Goal: Task Accomplishment & Management: Complete application form

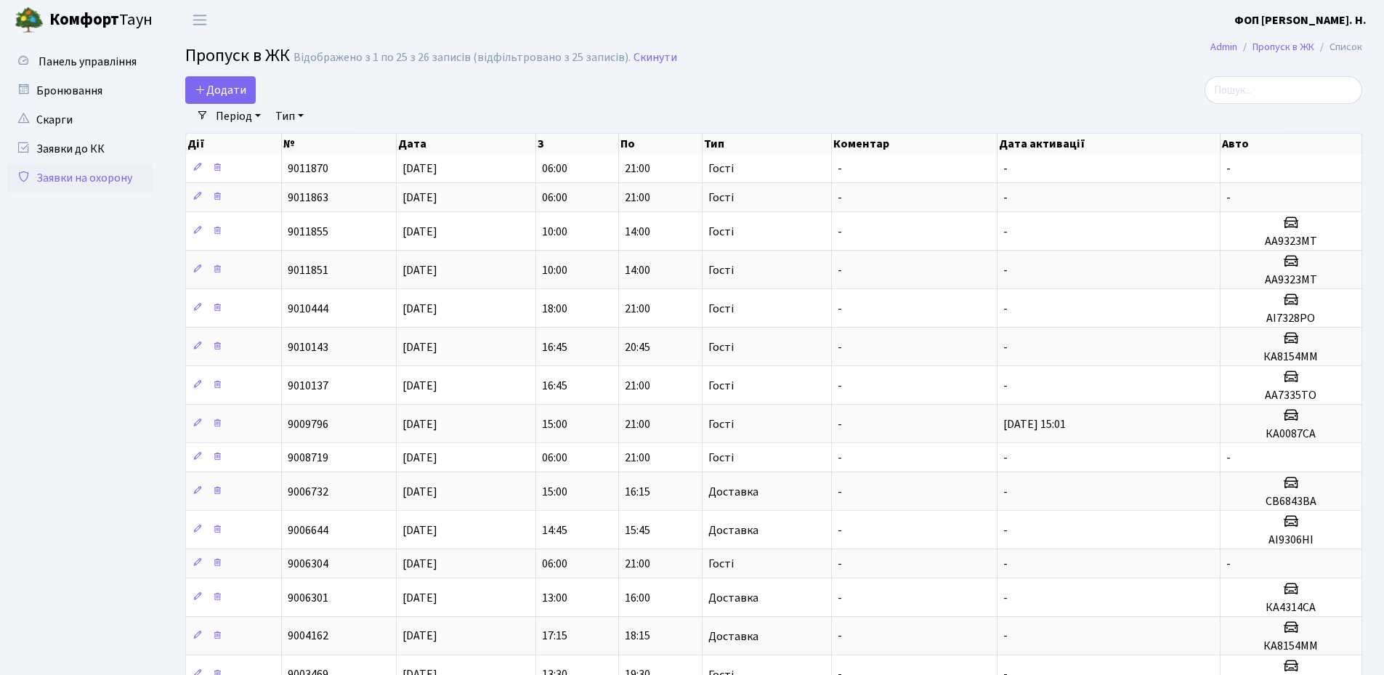
select select "25"
click at [1278, 84] on input "search" at bounding box center [1283, 90] width 158 height 28
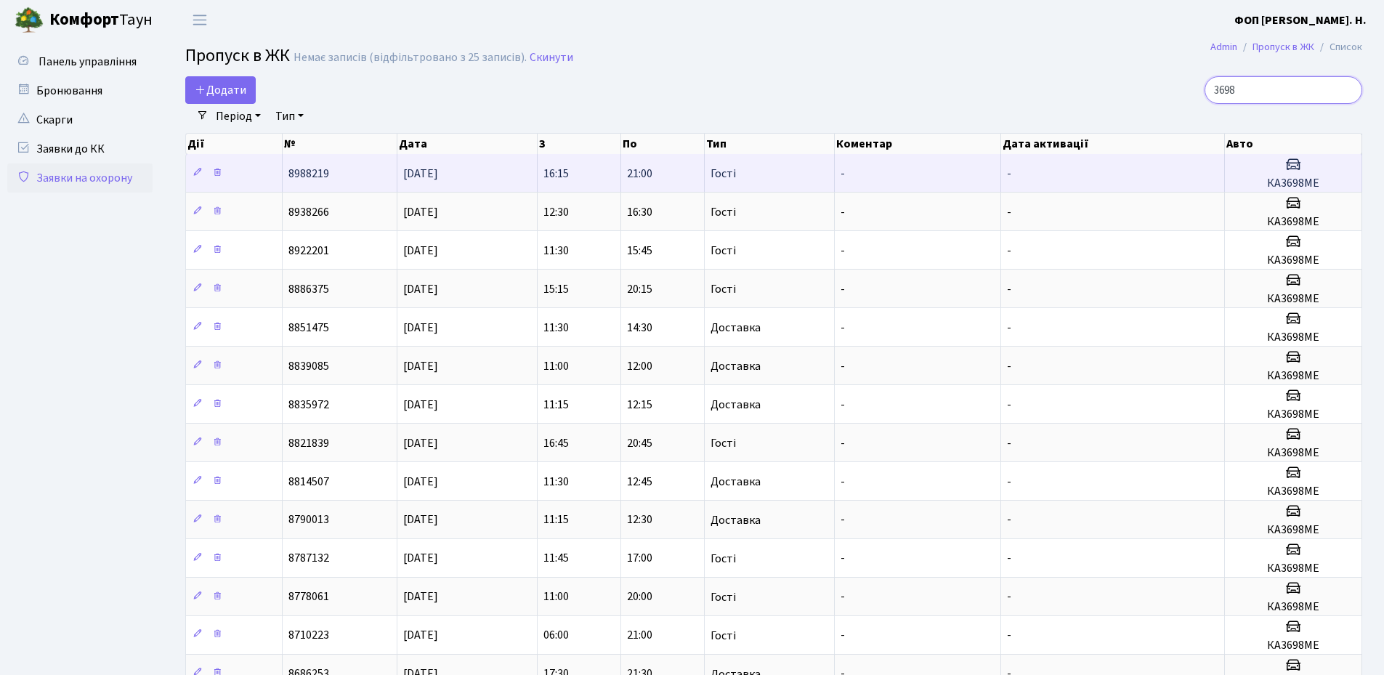
type input "3698"
drag, startPoint x: 1326, startPoint y: 179, endPoint x: 1265, endPoint y: 181, distance: 61.1
click at [1265, 181] on h5 "КА3698МЕ" at bounding box center [1293, 184] width 125 height 14
copy h5 "КА3698МЕ"
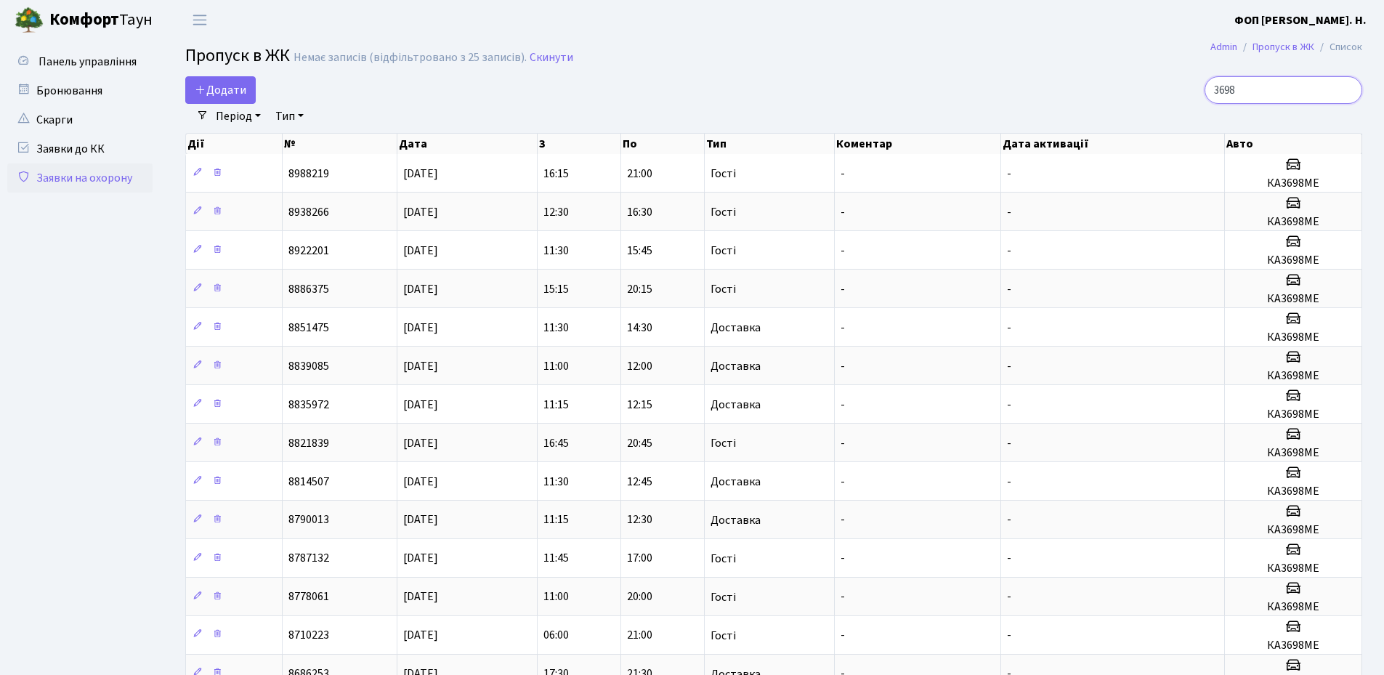
click at [1315, 92] on input "3698" at bounding box center [1283, 90] width 158 height 28
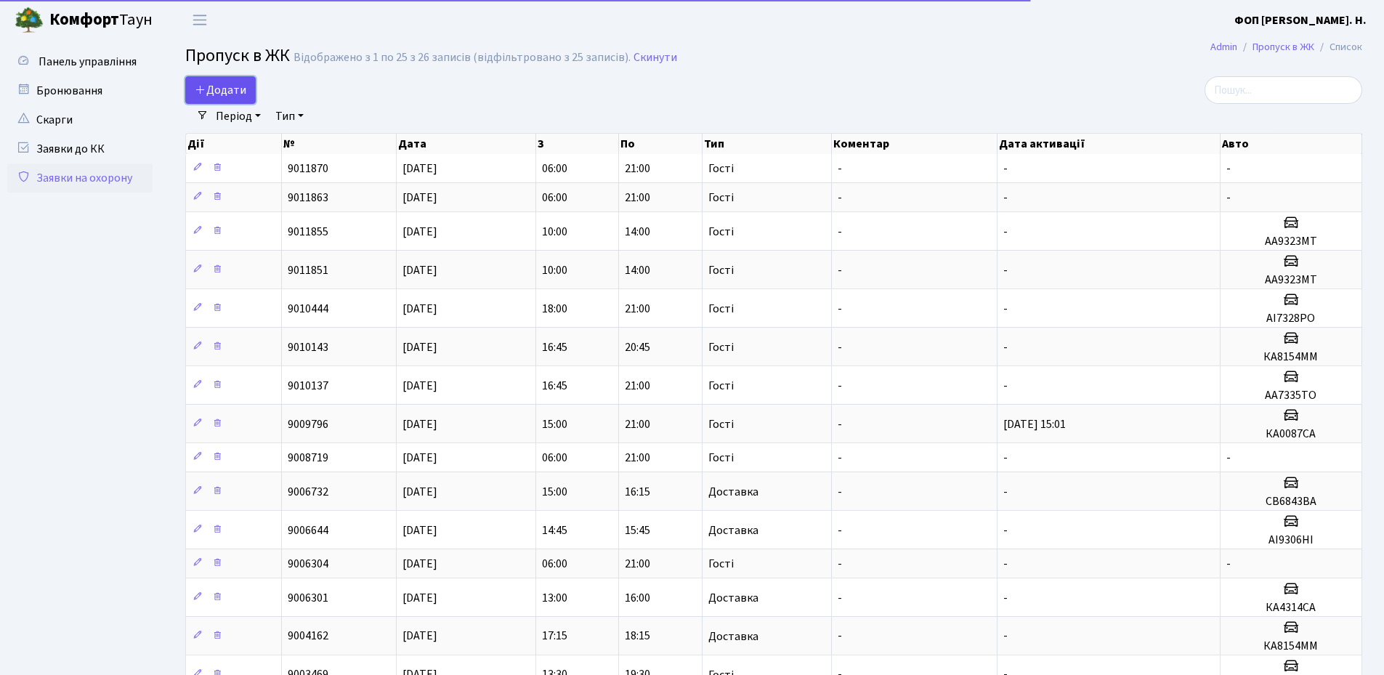
click at [230, 94] on span "Додати" at bounding box center [221, 90] width 52 height 16
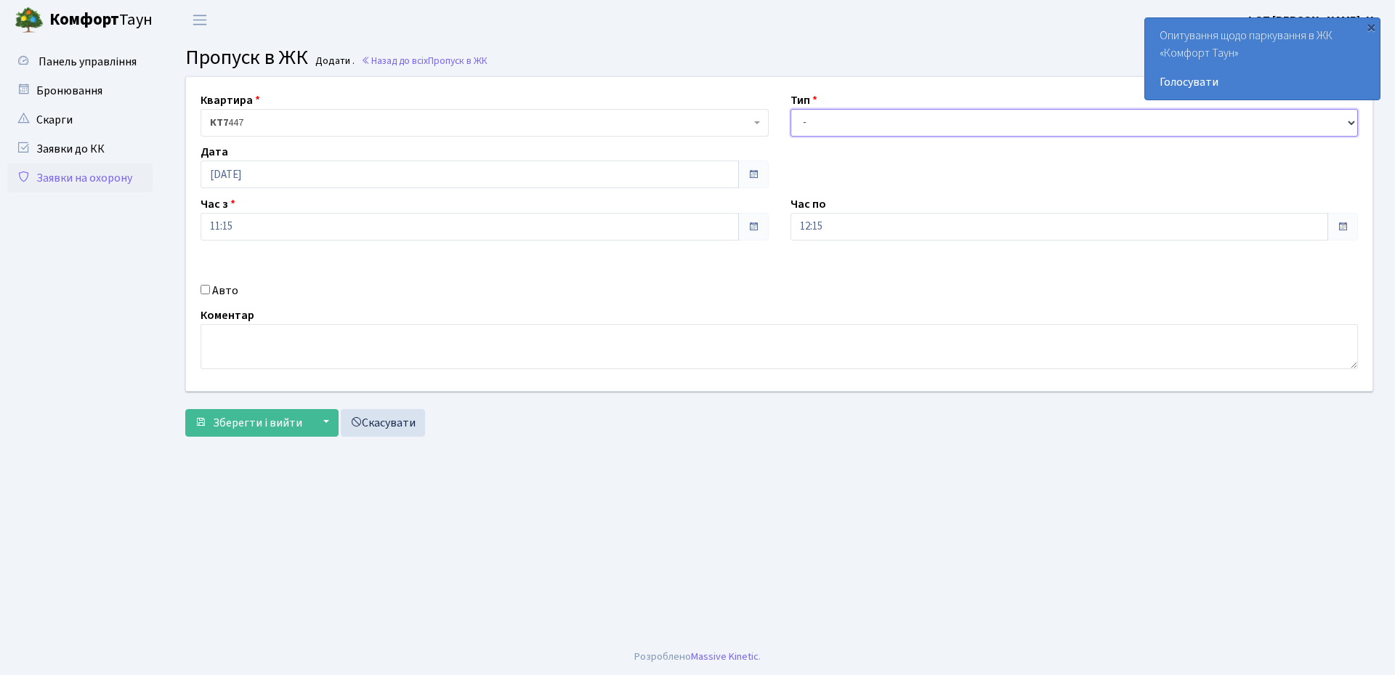
drag, startPoint x: 840, startPoint y: 118, endPoint x: 843, endPoint y: 132, distance: 15.0
click at [840, 118] on select "- Доставка Таксі Гості Сервіс" at bounding box center [1074, 123] width 568 height 28
select select "3"
click at [790, 109] on select "- Доставка Таксі Гості Сервіс" at bounding box center [1074, 123] width 568 height 28
drag, startPoint x: 825, startPoint y: 230, endPoint x: 830, endPoint y: 237, distance: 7.9
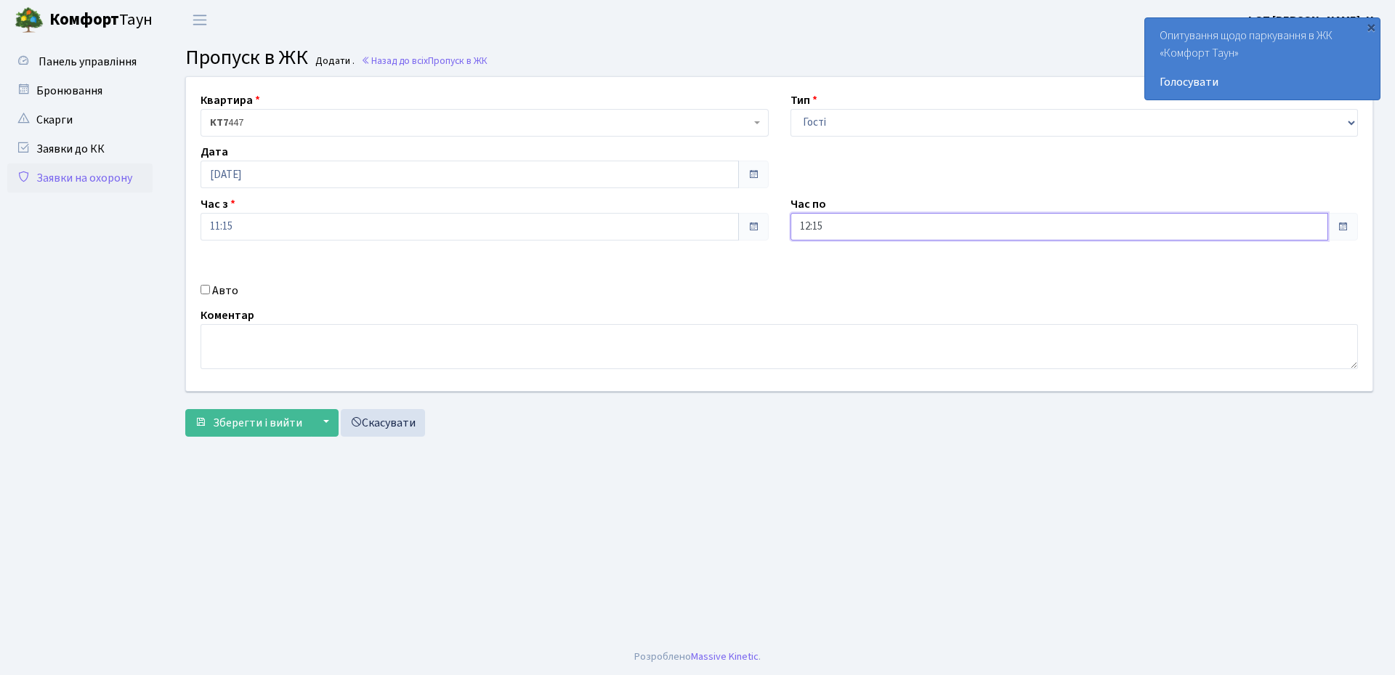
click at [827, 232] on input "12:15" at bounding box center [1059, 227] width 538 height 28
click at [836, 272] on icon at bounding box center [830, 276] width 39 height 39
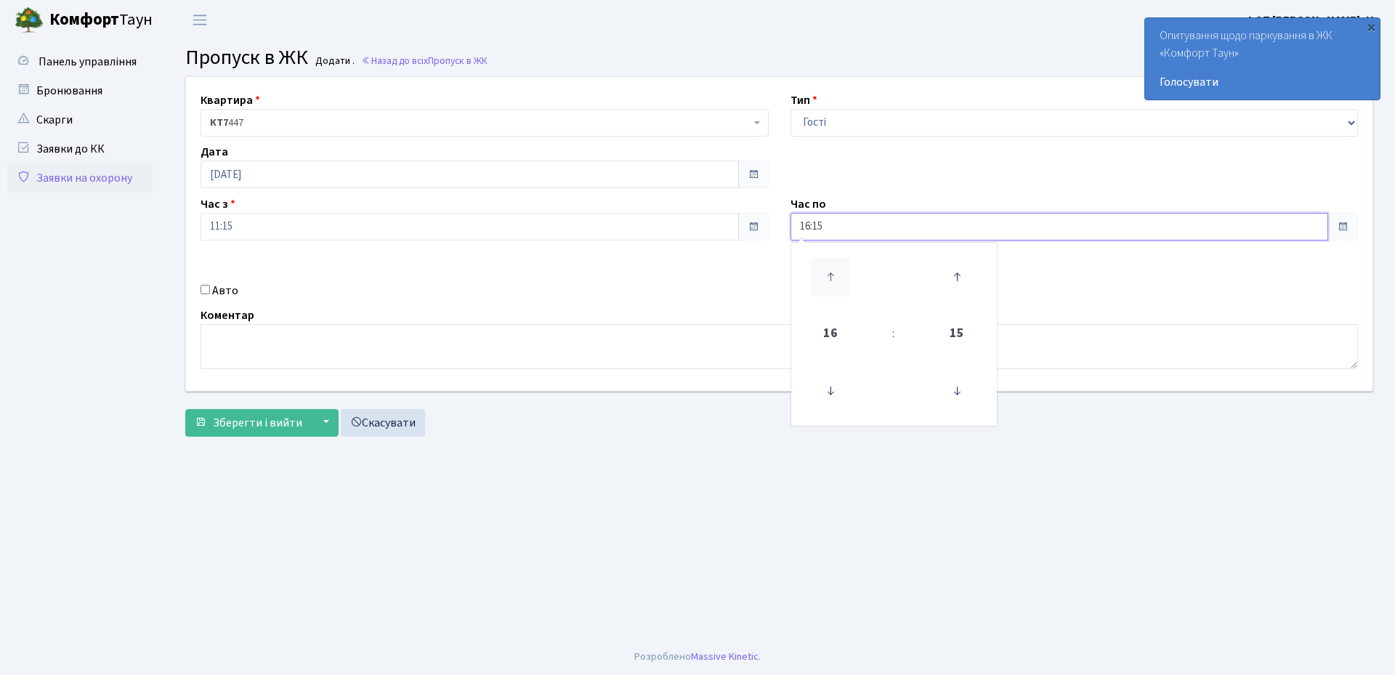
click at [836, 272] on icon at bounding box center [830, 276] width 39 height 39
click at [828, 272] on icon at bounding box center [830, 276] width 39 height 39
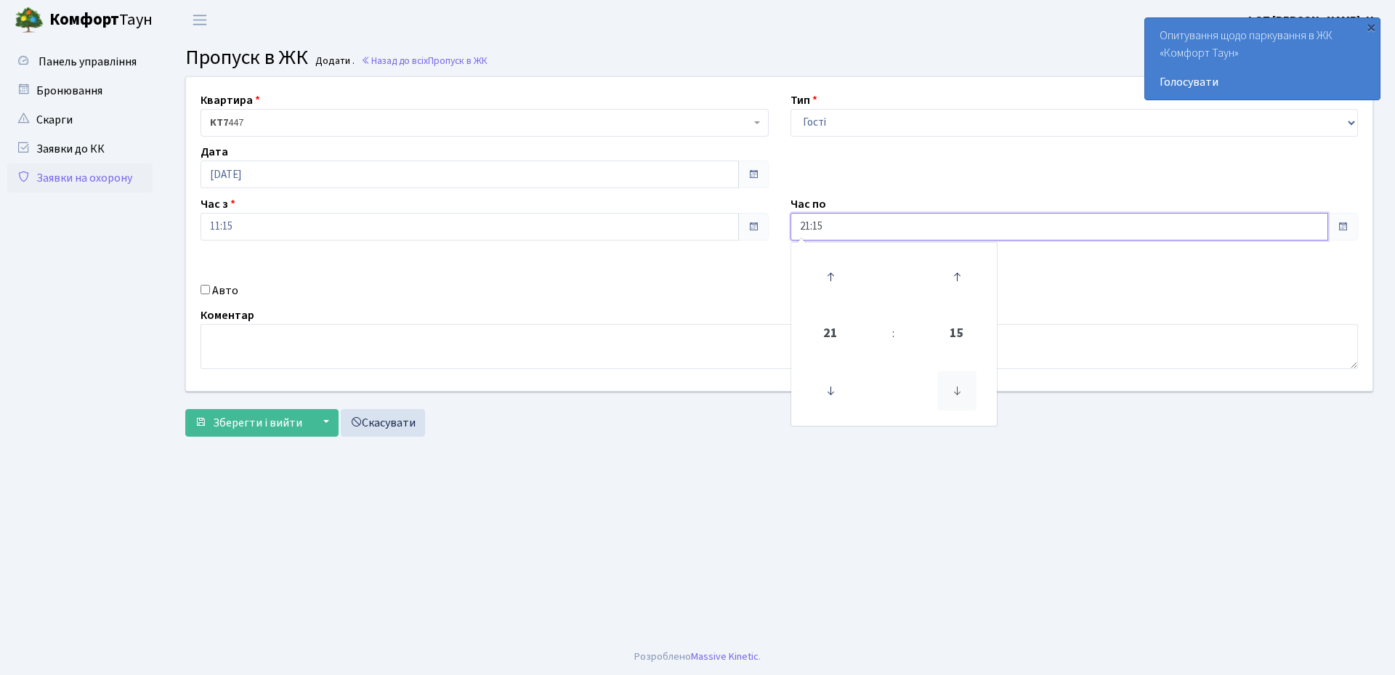
click at [957, 385] on icon at bounding box center [956, 390] width 39 height 39
type input "21:00"
click at [217, 287] on label "Авто" at bounding box center [225, 290] width 26 height 17
click at [210, 287] on input "Авто" at bounding box center [204, 289] width 9 height 9
checkbox input "true"
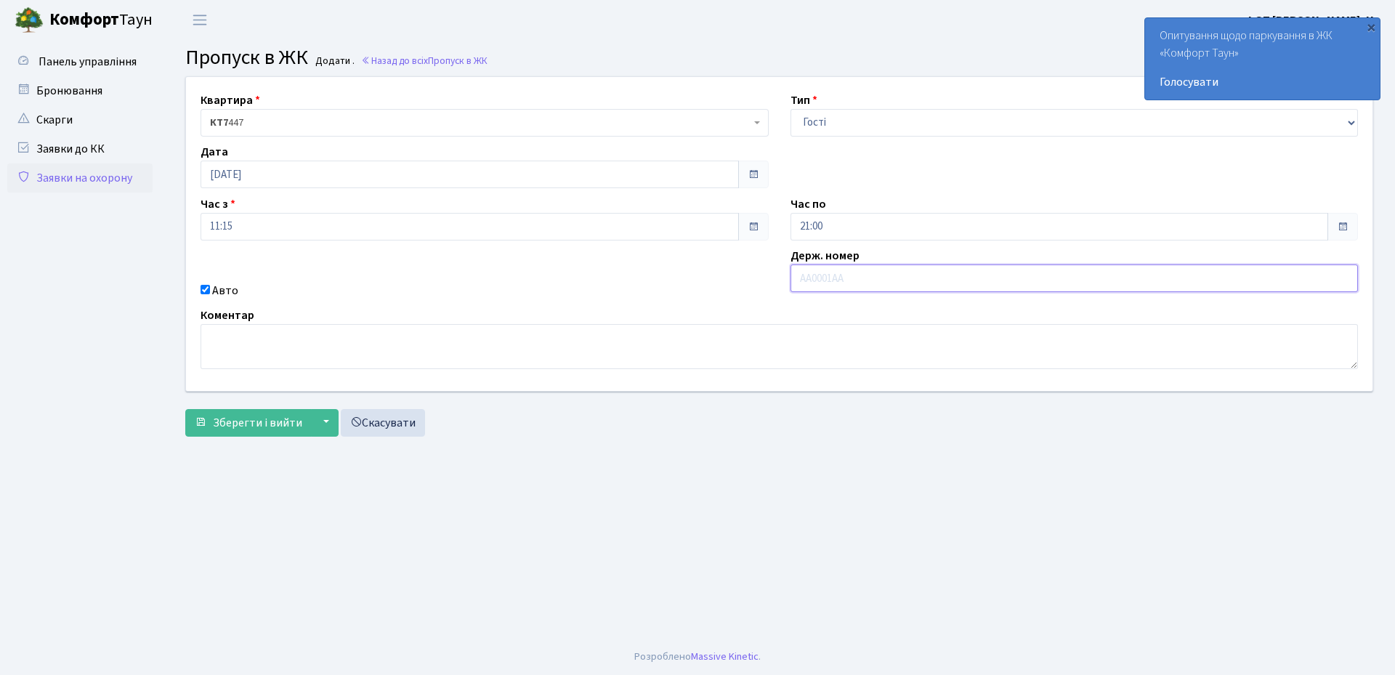
paste input "КА3698МЕ"
type input "КА3698МЕ"
drag, startPoint x: 244, startPoint y: 424, endPoint x: 431, endPoint y: 424, distance: 186.7
click at [244, 424] on span "Зберегти і вийти" at bounding box center [257, 423] width 89 height 16
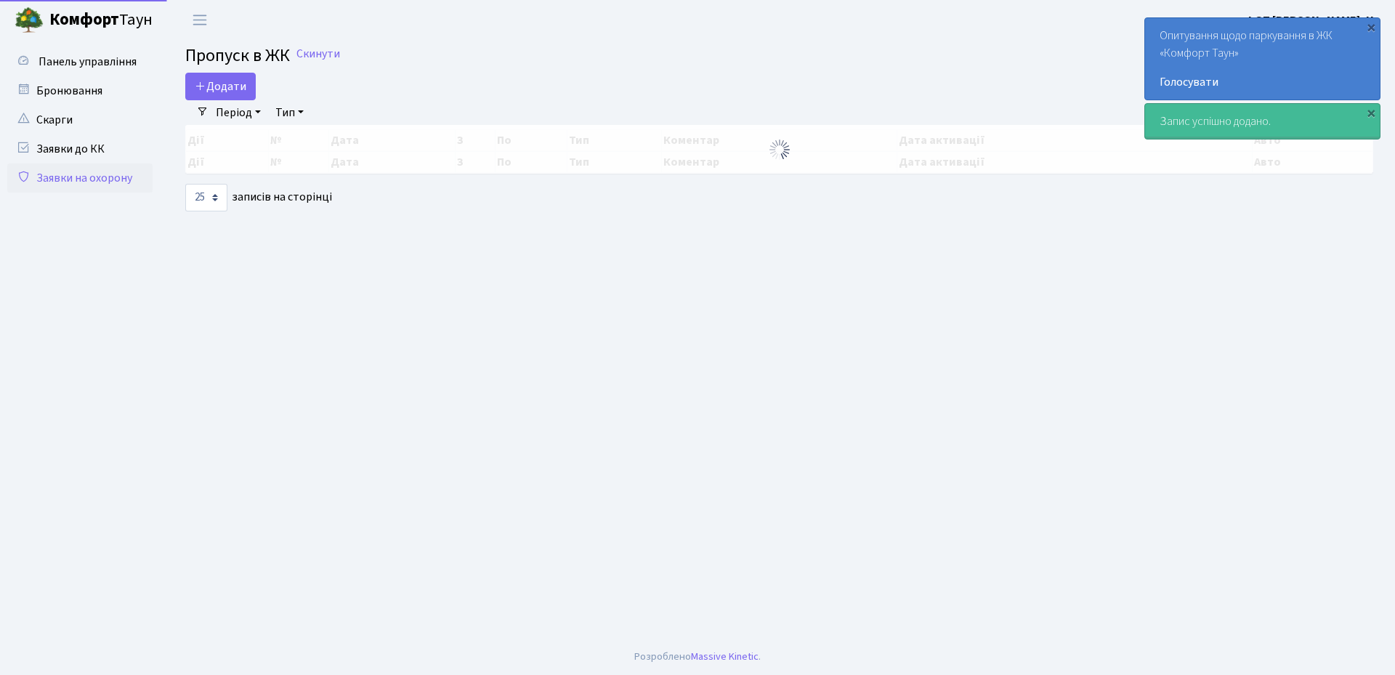
select select "25"
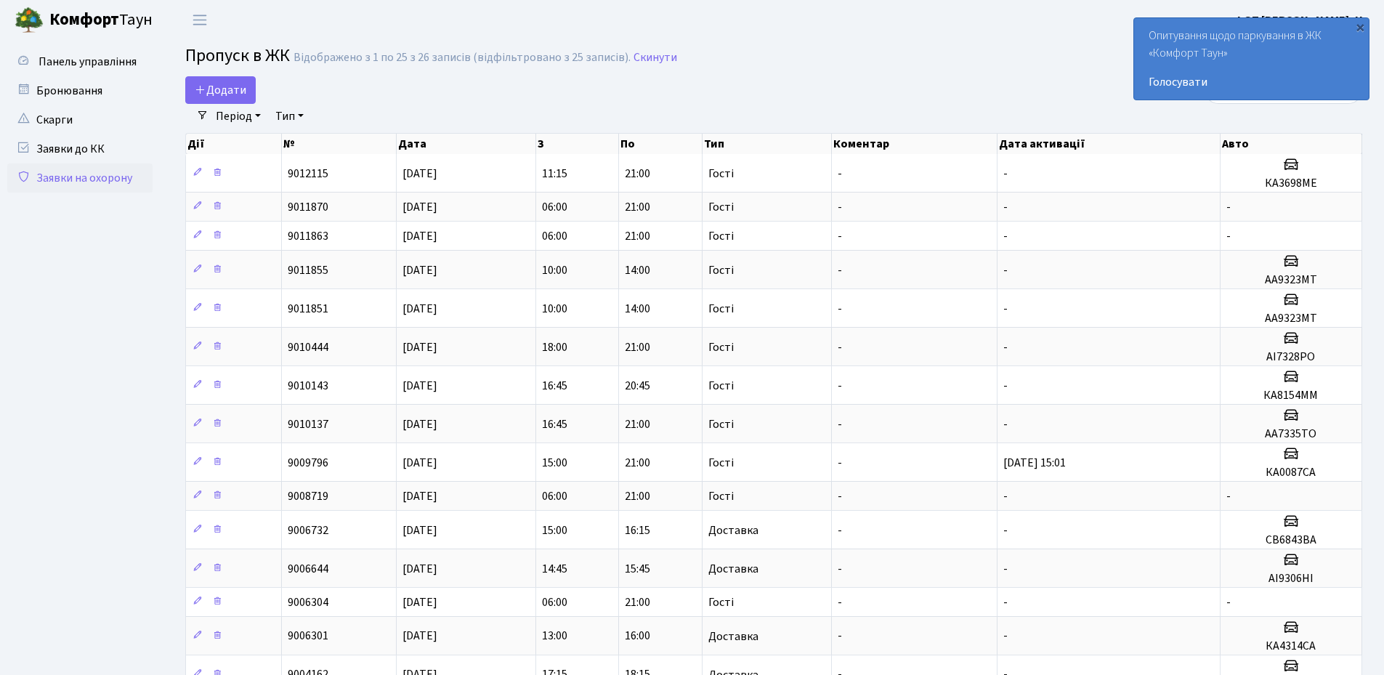
click at [1363, 28] on div "×" at bounding box center [1360, 27] width 15 height 15
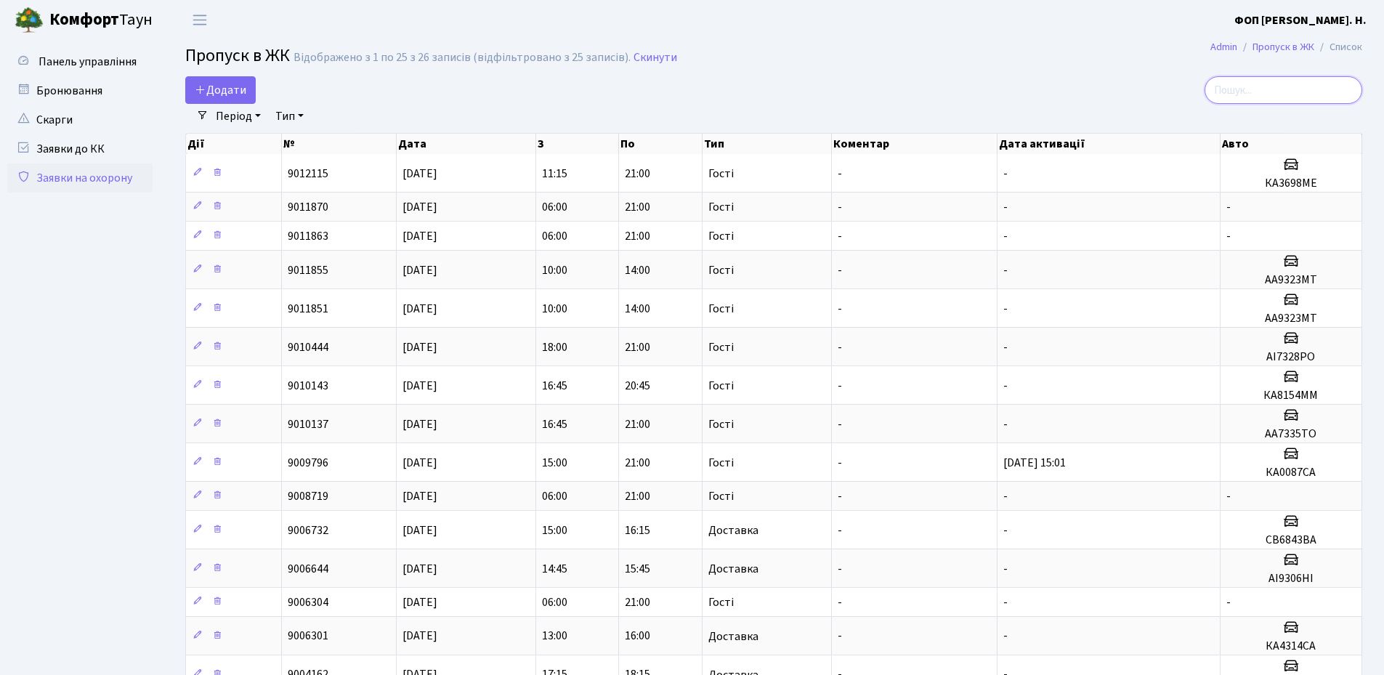
click at [1304, 86] on input "search" at bounding box center [1283, 90] width 158 height 28
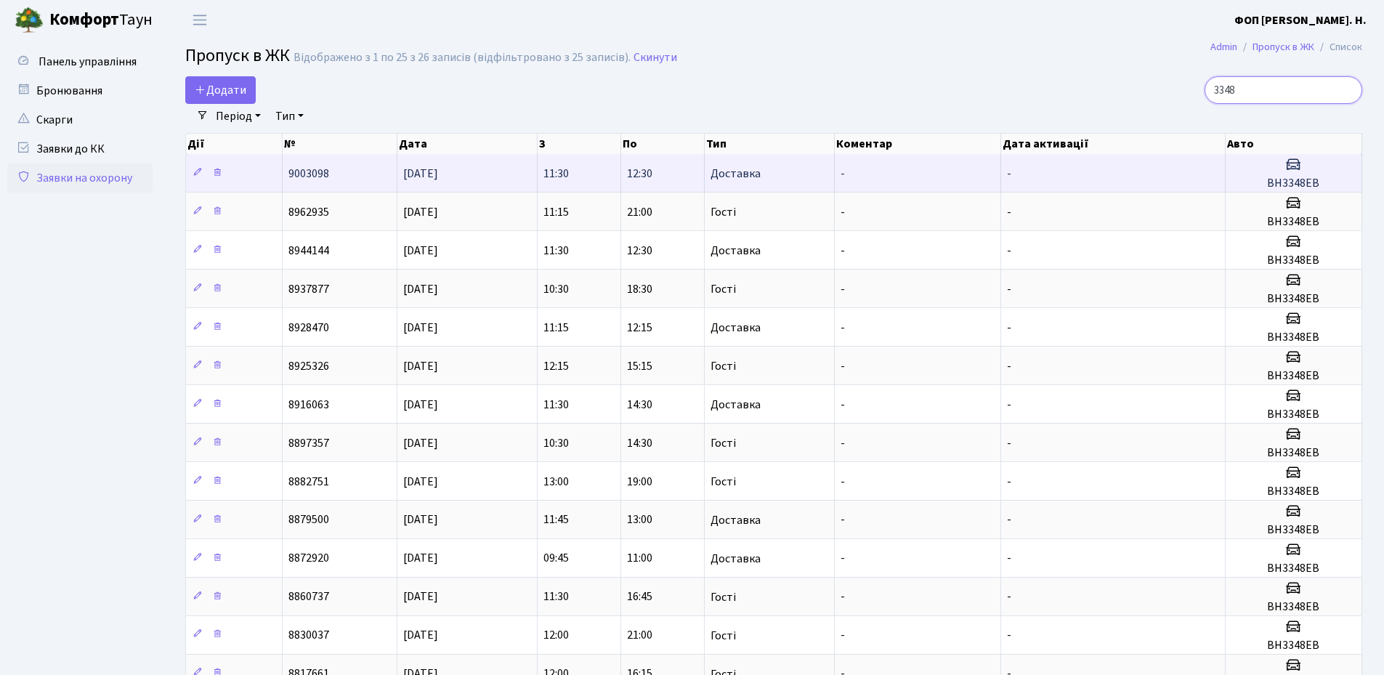
type input "3348"
drag, startPoint x: 1326, startPoint y: 182, endPoint x: 1267, endPoint y: 179, distance: 59.7
click at [1267, 179] on h5 "ВН3348ЕВ" at bounding box center [1293, 184] width 124 height 14
copy h5 "ВН3348ЕВ"
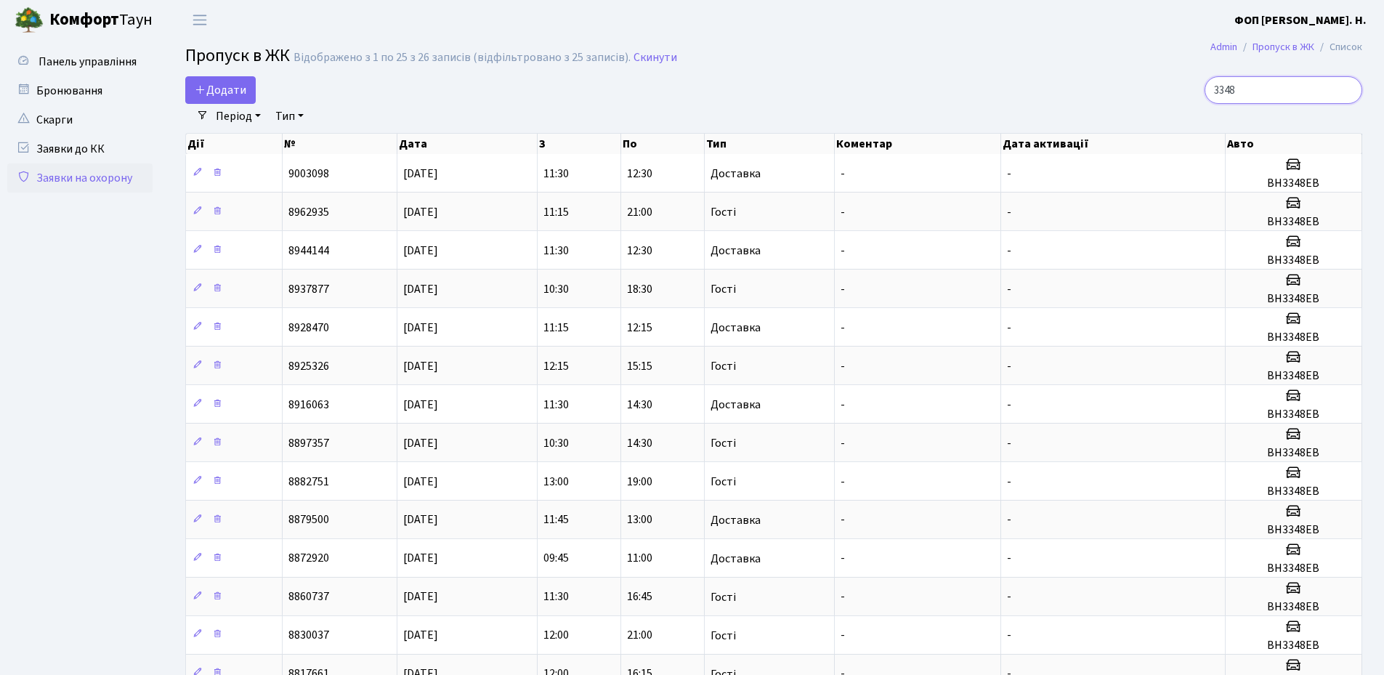
click at [1297, 80] on input "3348" at bounding box center [1283, 90] width 158 height 28
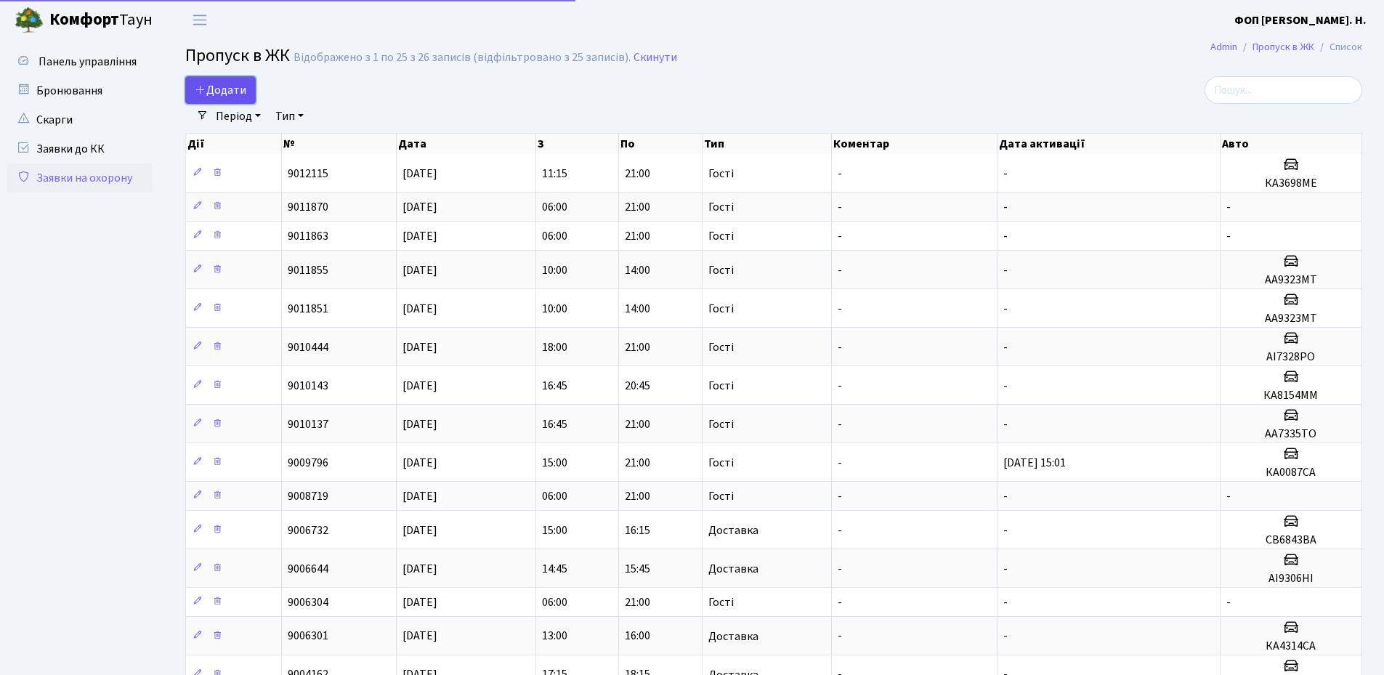
click at [211, 85] on span "Додати" at bounding box center [221, 90] width 52 height 16
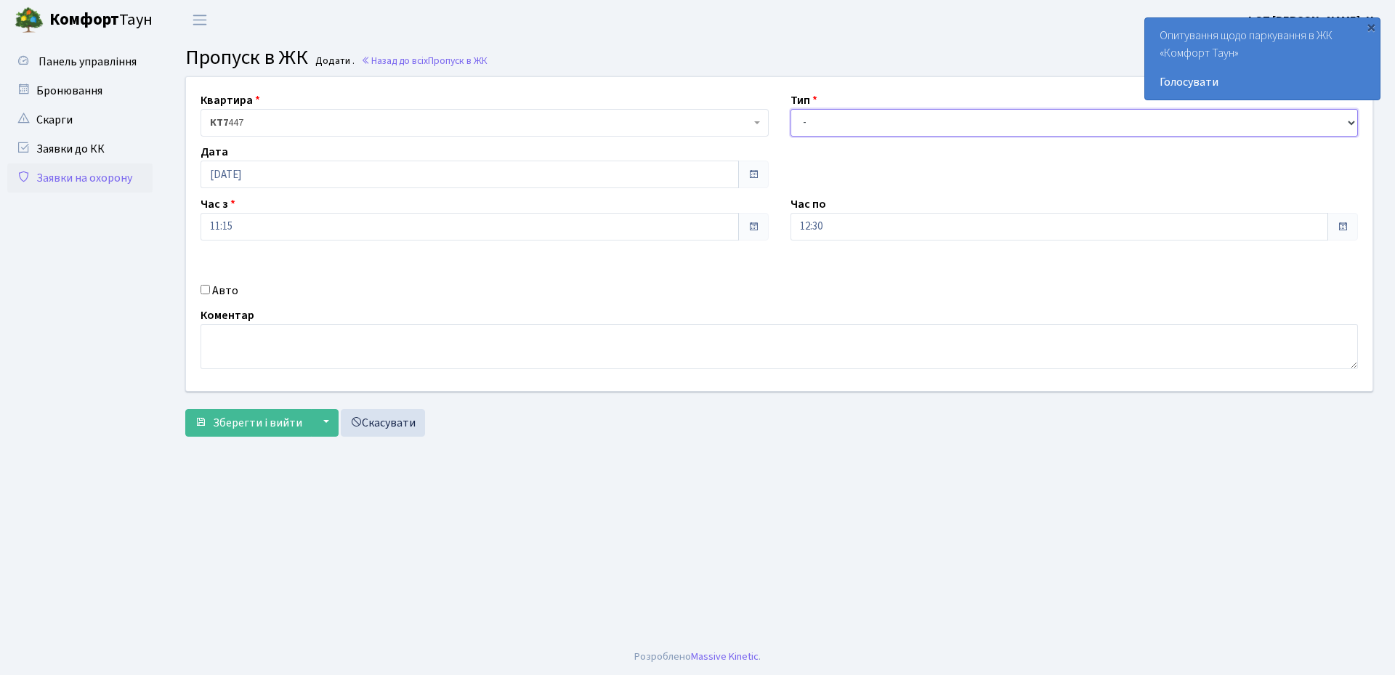
click at [851, 123] on select "- Доставка Таксі Гості Сервіс" at bounding box center [1074, 123] width 568 height 28
select select "3"
click at [790, 109] on select "- Доставка Таксі Гості Сервіс" at bounding box center [1074, 123] width 568 height 28
click at [840, 230] on input "12:30" at bounding box center [1059, 227] width 538 height 28
click at [840, 284] on icon at bounding box center [830, 276] width 39 height 39
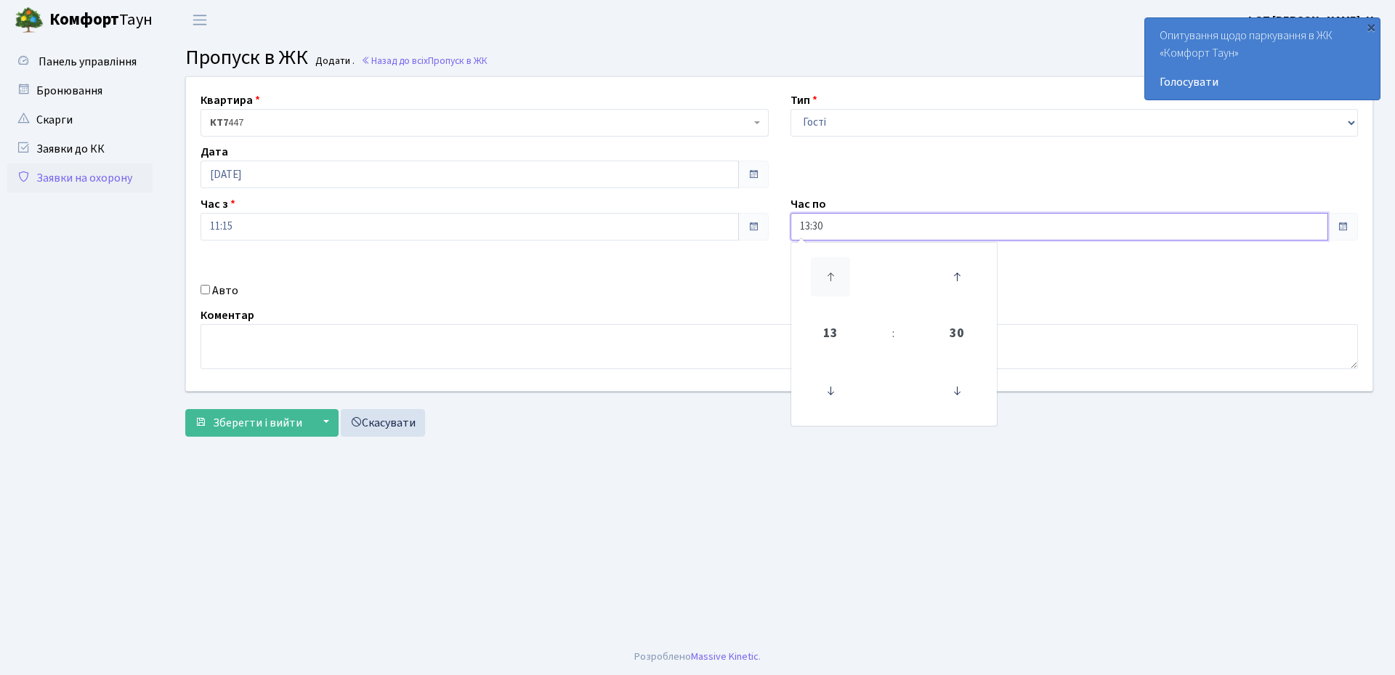
click at [840, 284] on icon at bounding box center [830, 276] width 39 height 39
type input "15:30"
click at [216, 290] on div "Авто" at bounding box center [485, 290] width 590 height 17
click at [203, 289] on input "Авто" at bounding box center [204, 289] width 9 height 9
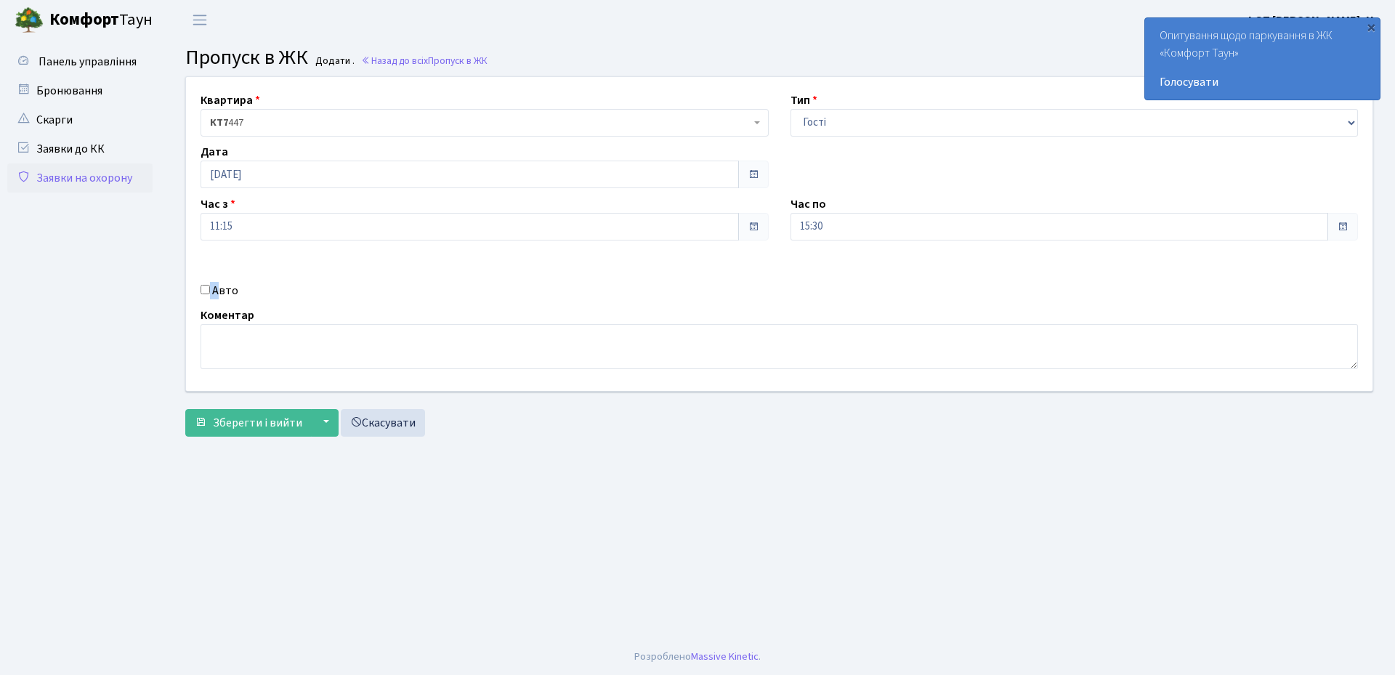
checkbox input "true"
paste input "ВН3348ЕВ"
type input "ВН3348ЕВ"
click at [830, 236] on input "15:30" at bounding box center [1059, 227] width 538 height 28
click at [836, 276] on icon at bounding box center [830, 276] width 39 height 39
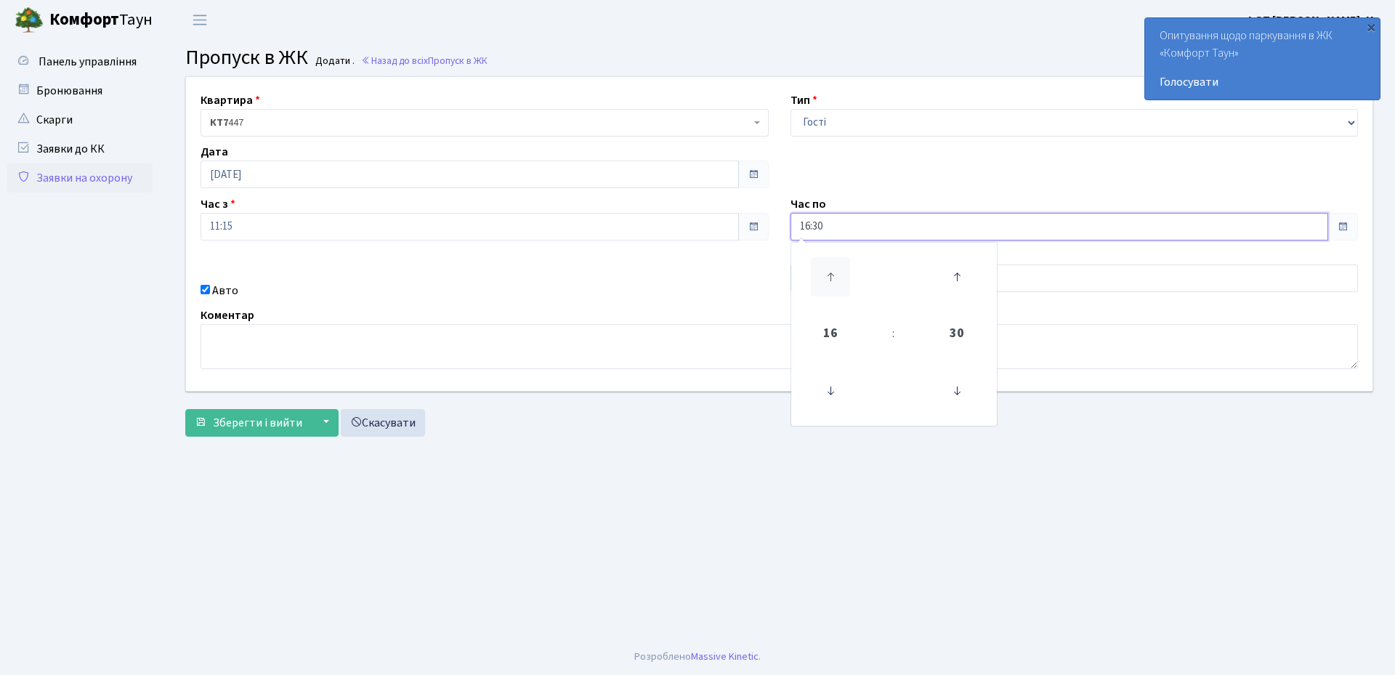
click at [836, 276] on icon at bounding box center [830, 276] width 39 height 39
click at [834, 282] on icon at bounding box center [830, 276] width 39 height 39
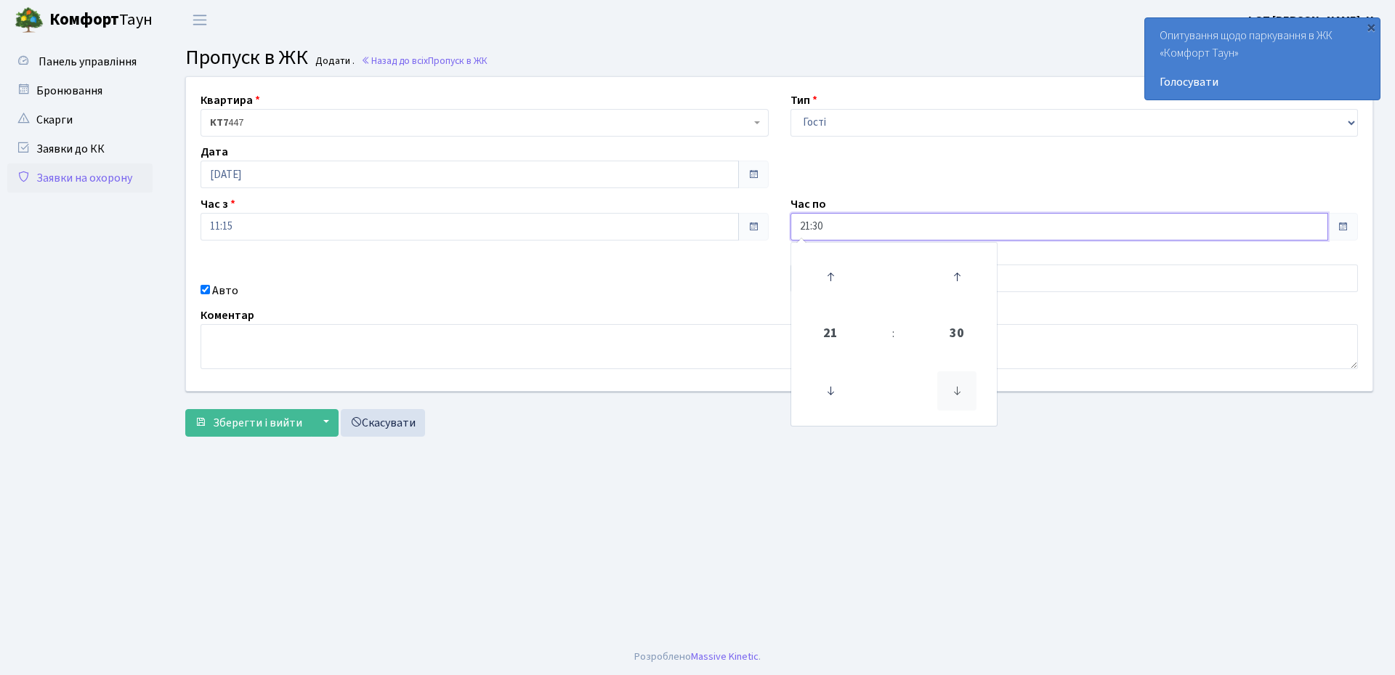
click at [967, 395] on icon at bounding box center [956, 390] width 39 height 39
type input "21:00"
click at [239, 418] on span "Зберегти і вийти" at bounding box center [257, 423] width 89 height 16
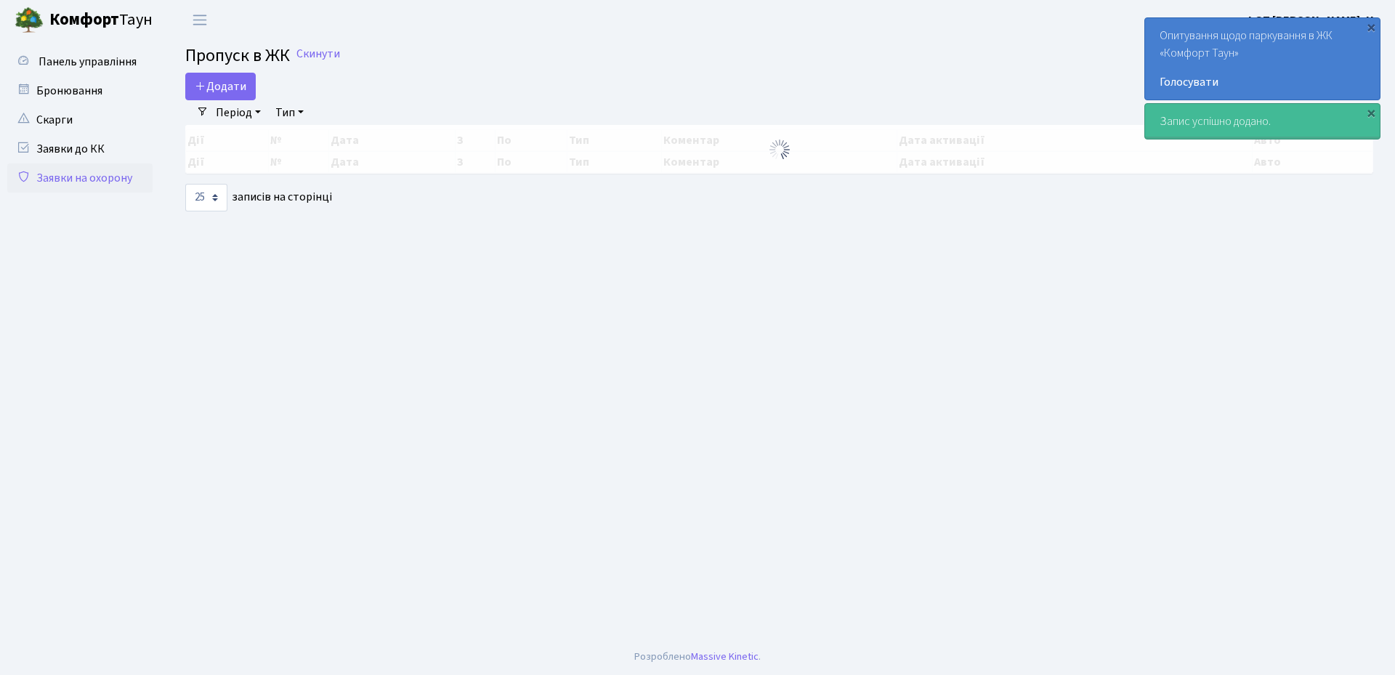
select select "25"
